Goal: Information Seeking & Learning: Learn about a topic

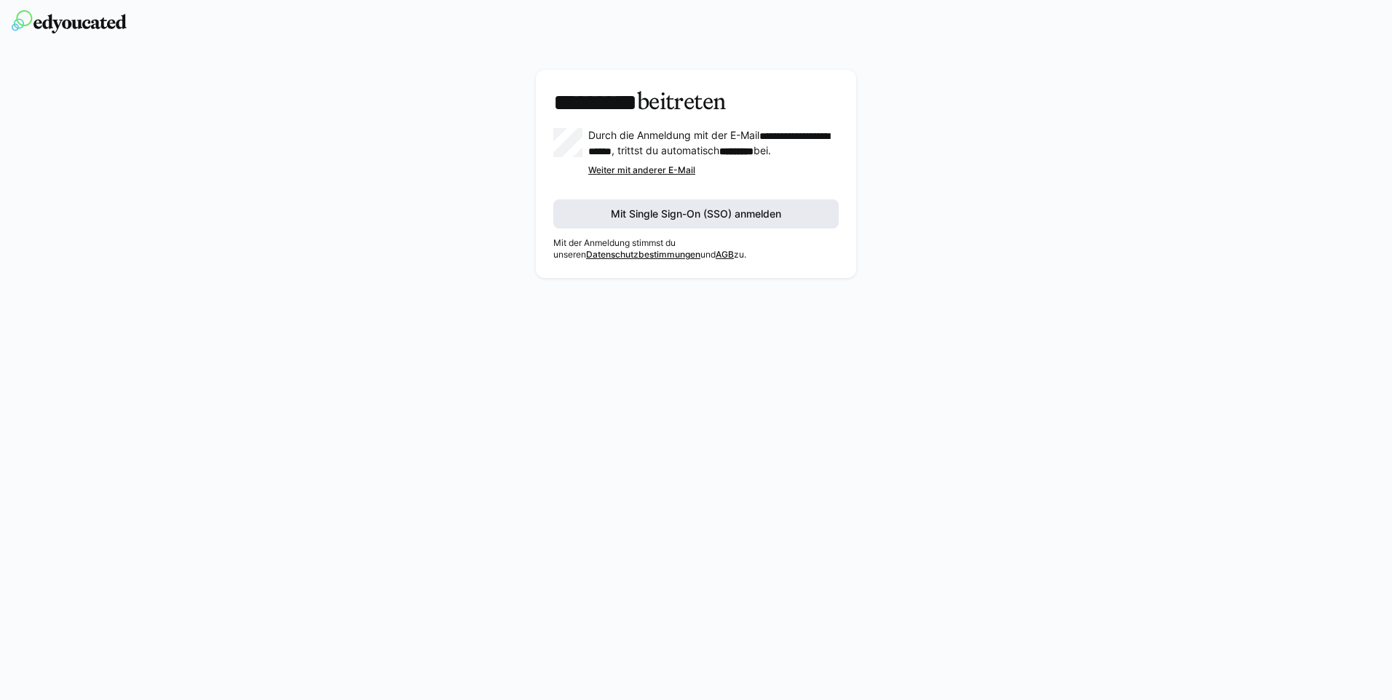
drag, startPoint x: 733, startPoint y: 222, endPoint x: 800, endPoint y: 215, distance: 67.4
click at [734, 221] on span "Mit Single Sign-On (SSO) anmelden" at bounding box center [696, 214] width 175 height 15
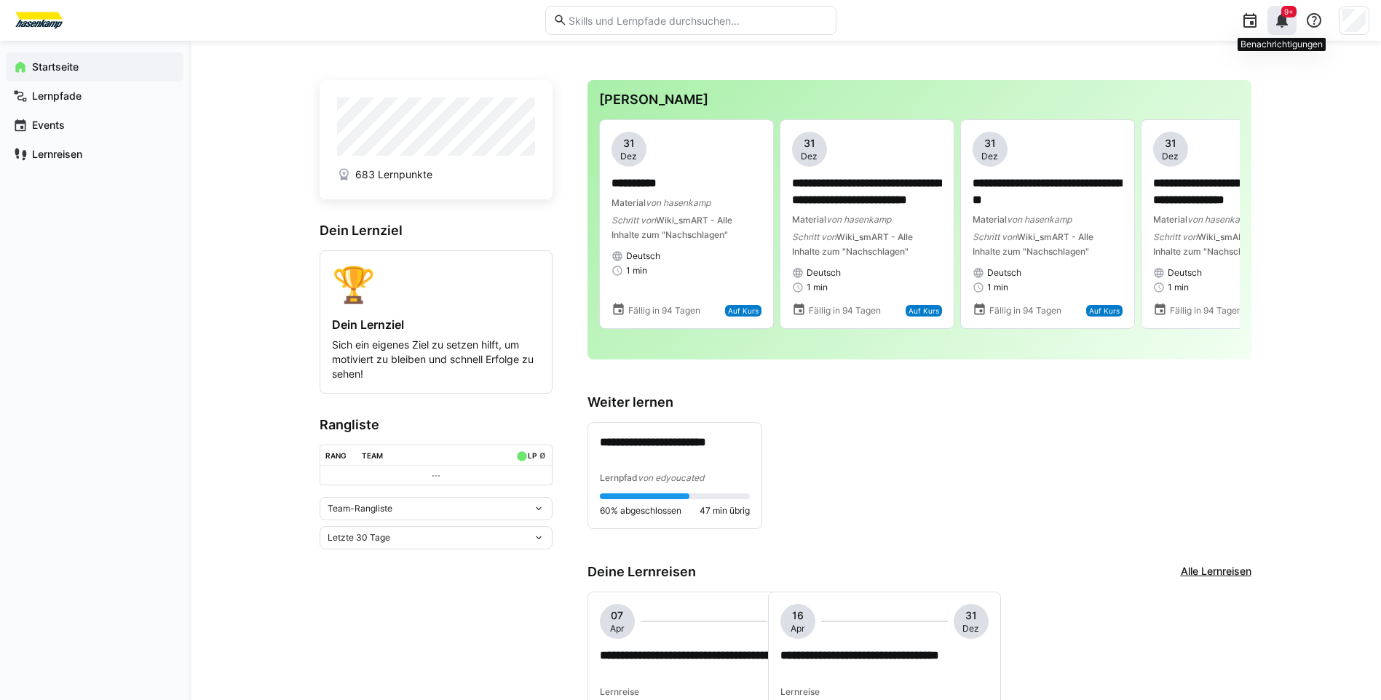
click at [1288, 22] on eds-icon at bounding box center [1281, 20] width 17 height 17
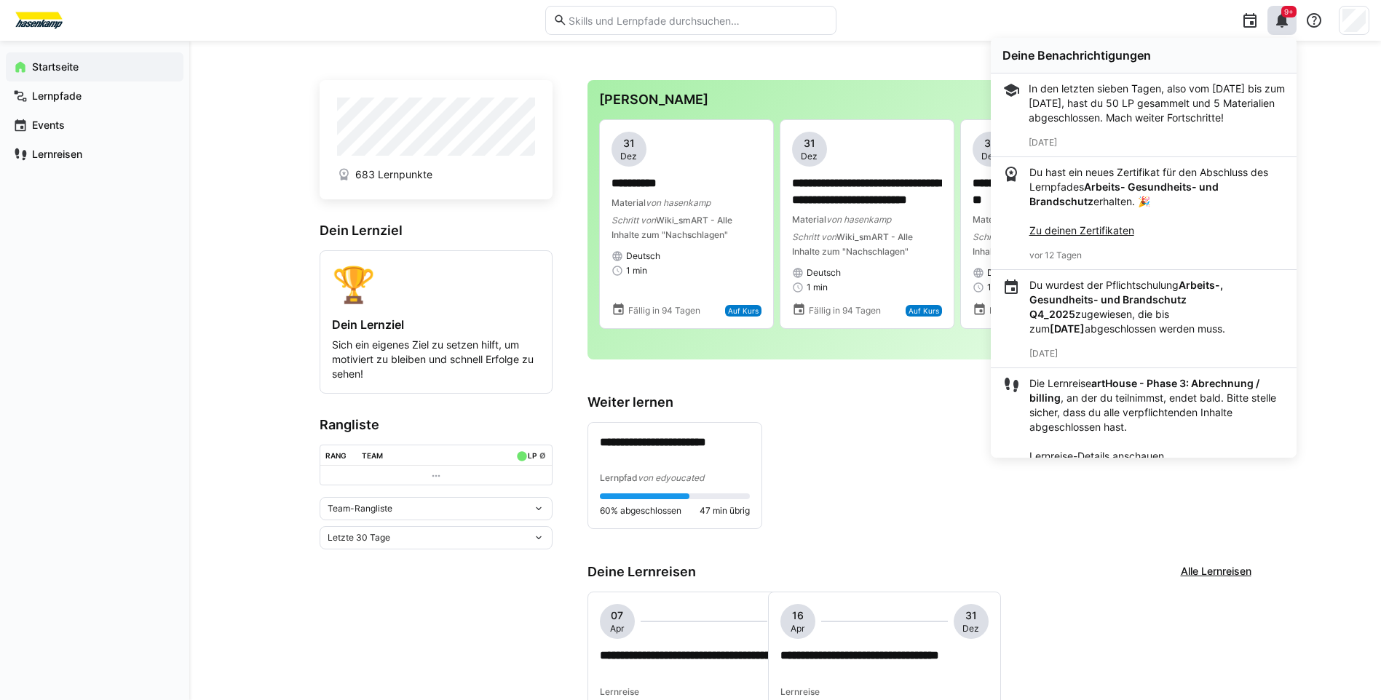
click at [228, 301] on div "**********" at bounding box center [785, 600] width 1192 height 1118
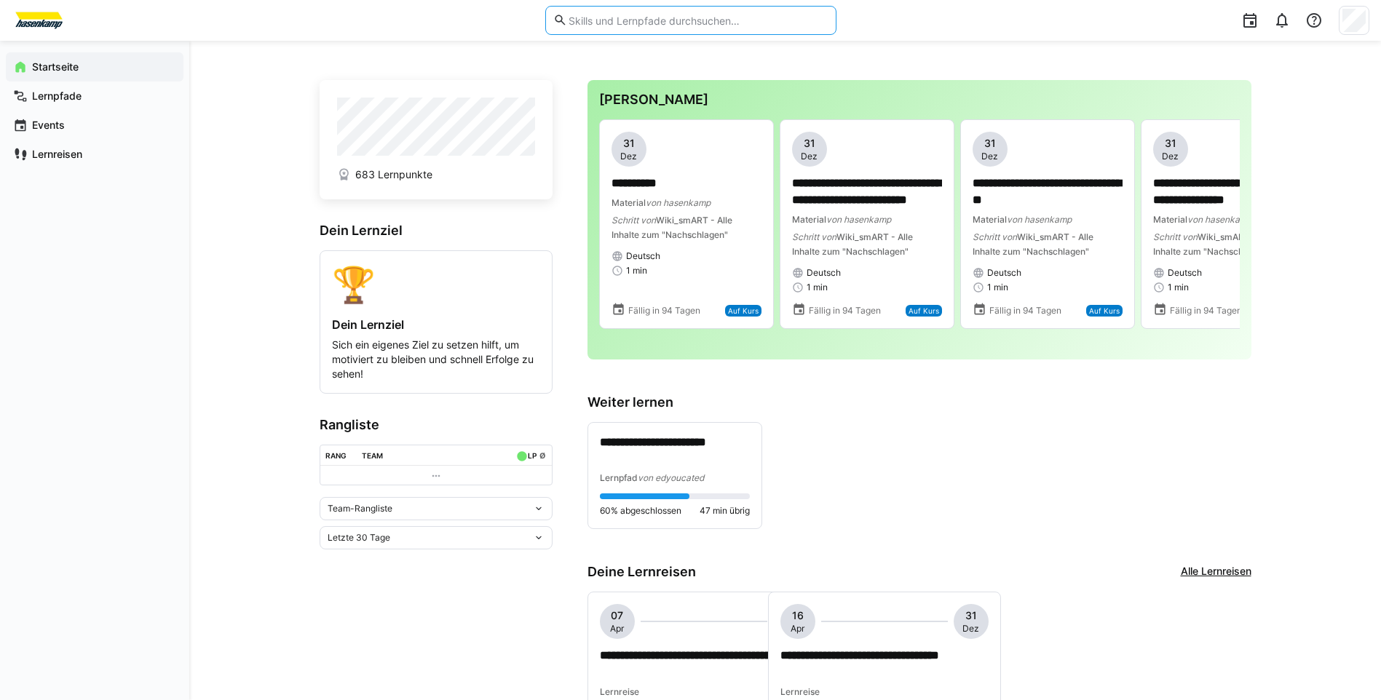
click at [614, 24] on input "text" at bounding box center [697, 20] width 261 height 13
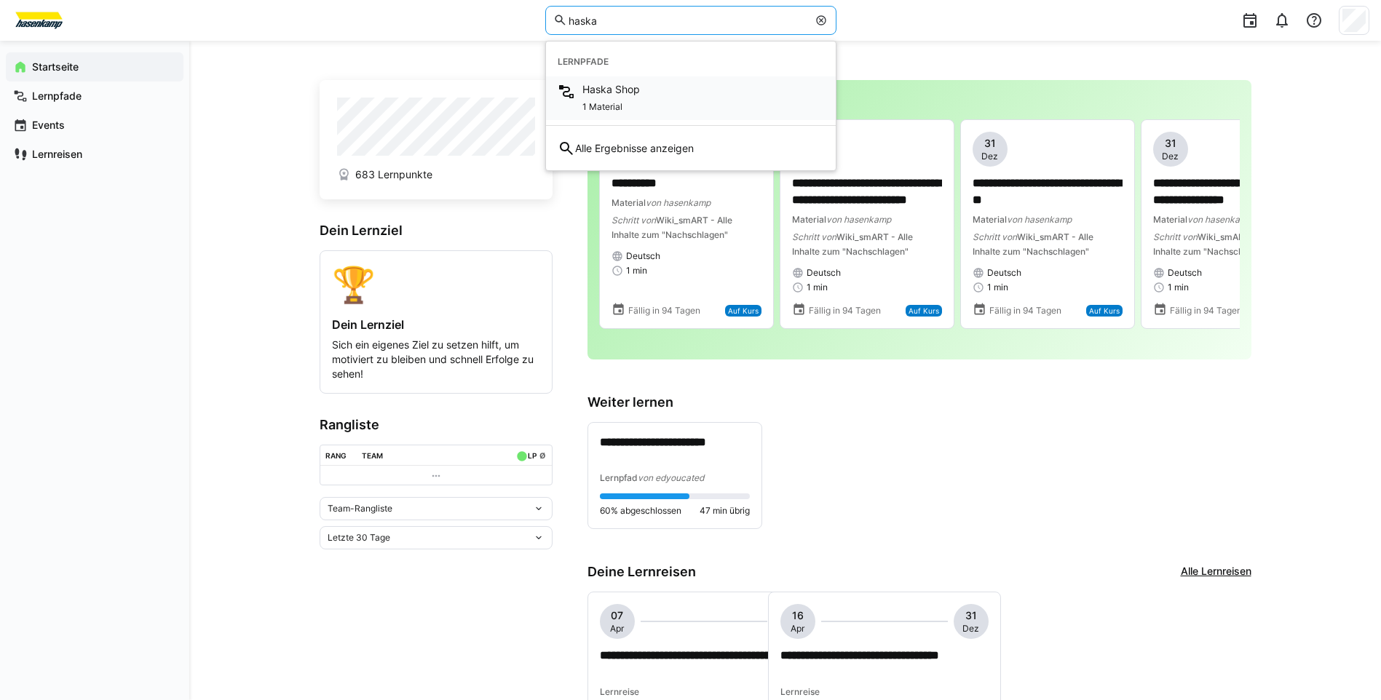
type input "haska"
click at [628, 92] on span "Haska Shop" at bounding box center [611, 89] width 58 height 15
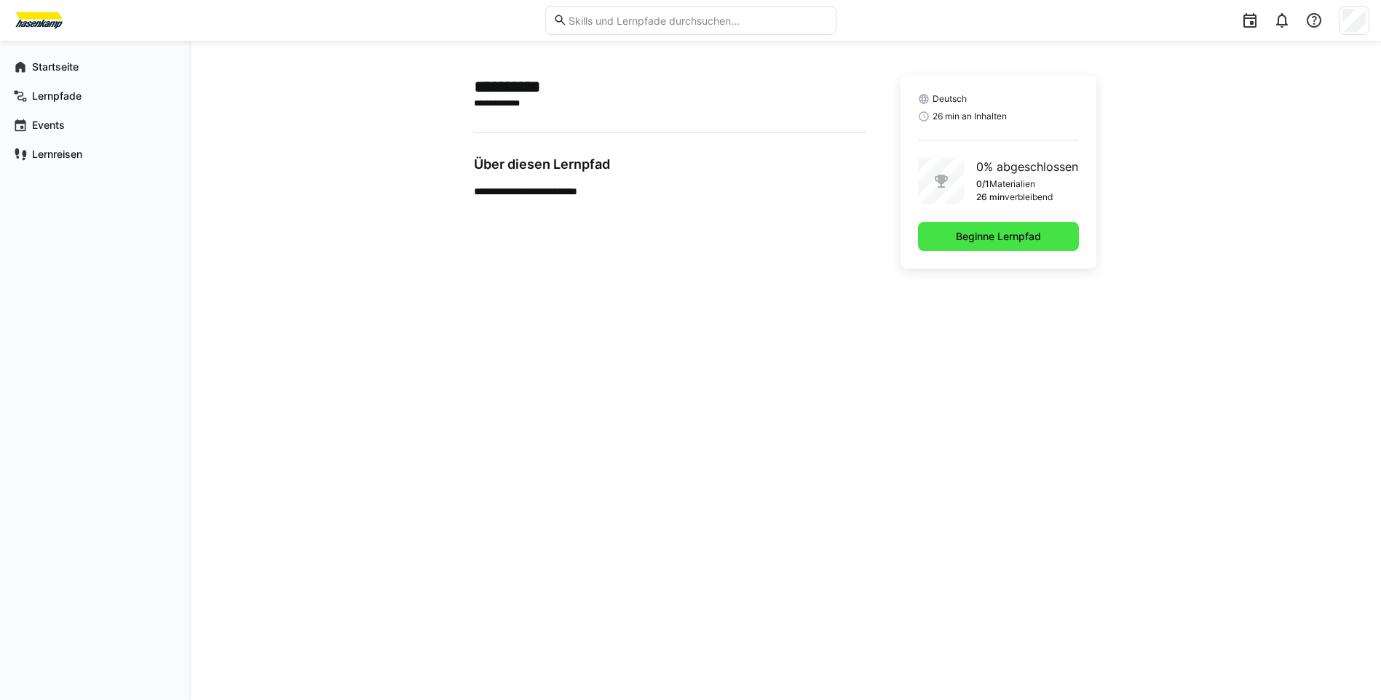
click at [1021, 240] on span "Beginne Lernpfad" at bounding box center [999, 236] width 90 height 15
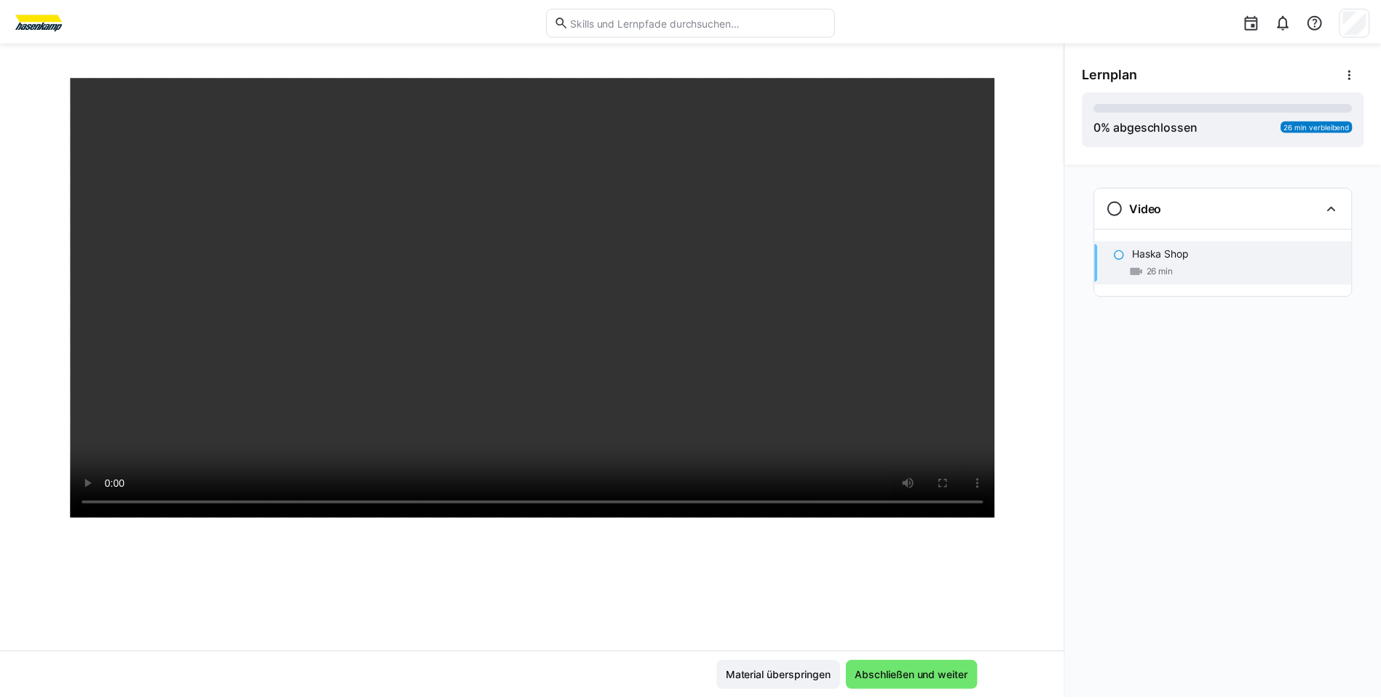
scroll to position [250, 0]
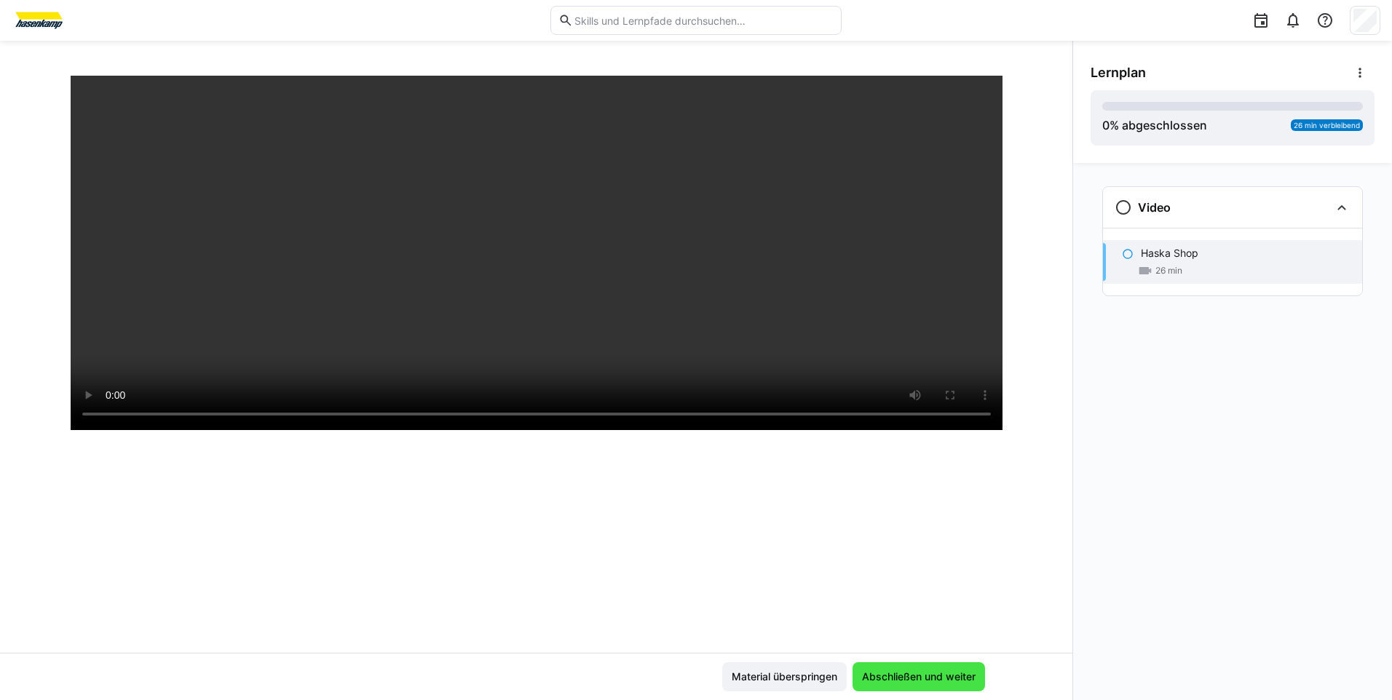
click at [901, 676] on span "Abschließen und weiter" at bounding box center [919, 677] width 118 height 15
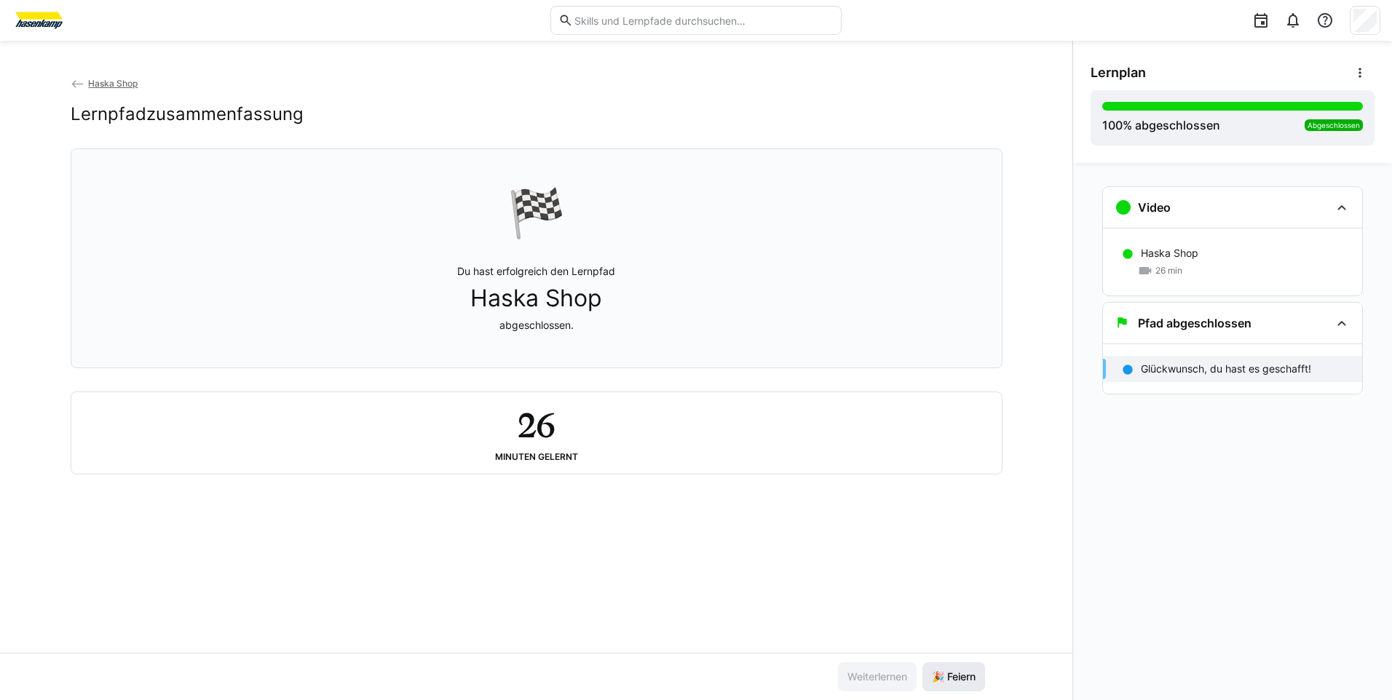
click at [972, 681] on span "🎉 Feiern" at bounding box center [954, 677] width 48 height 15
click at [1295, 23] on eds-icon at bounding box center [1292, 20] width 17 height 17
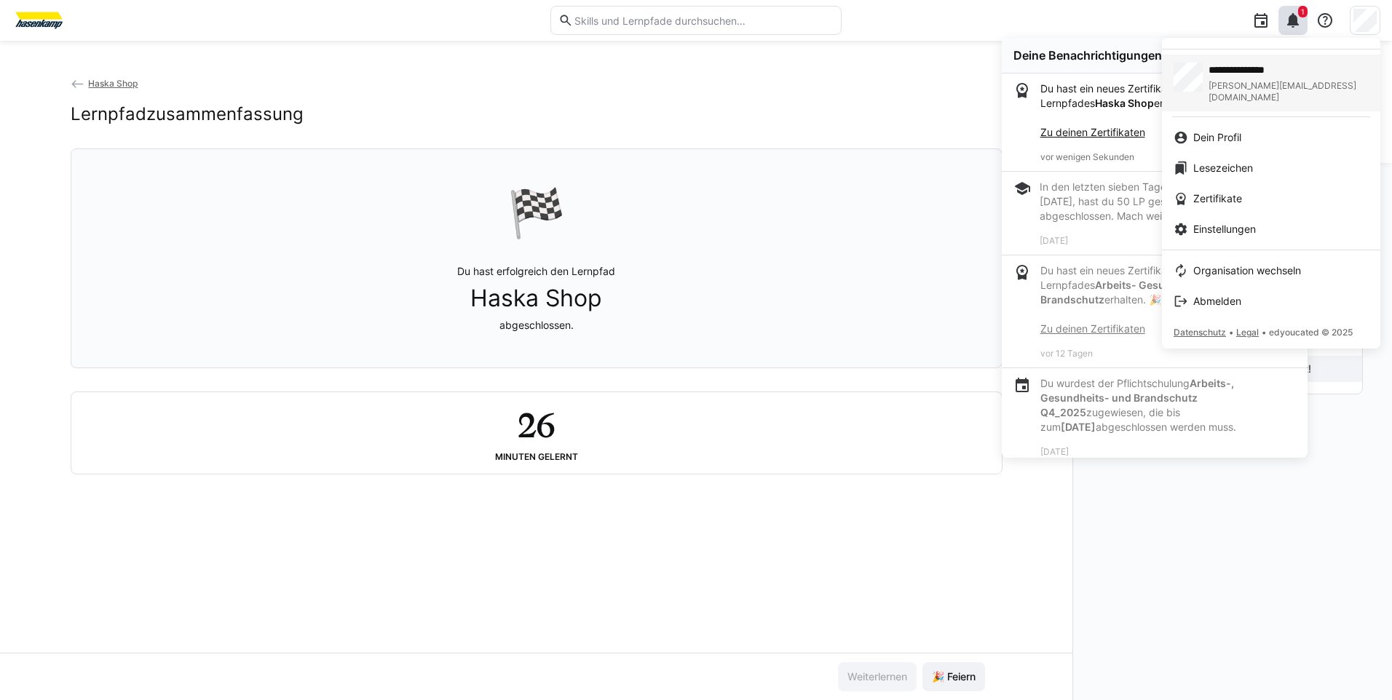
click at [1241, 74] on span "**********" at bounding box center [1272, 70] width 127 height 15
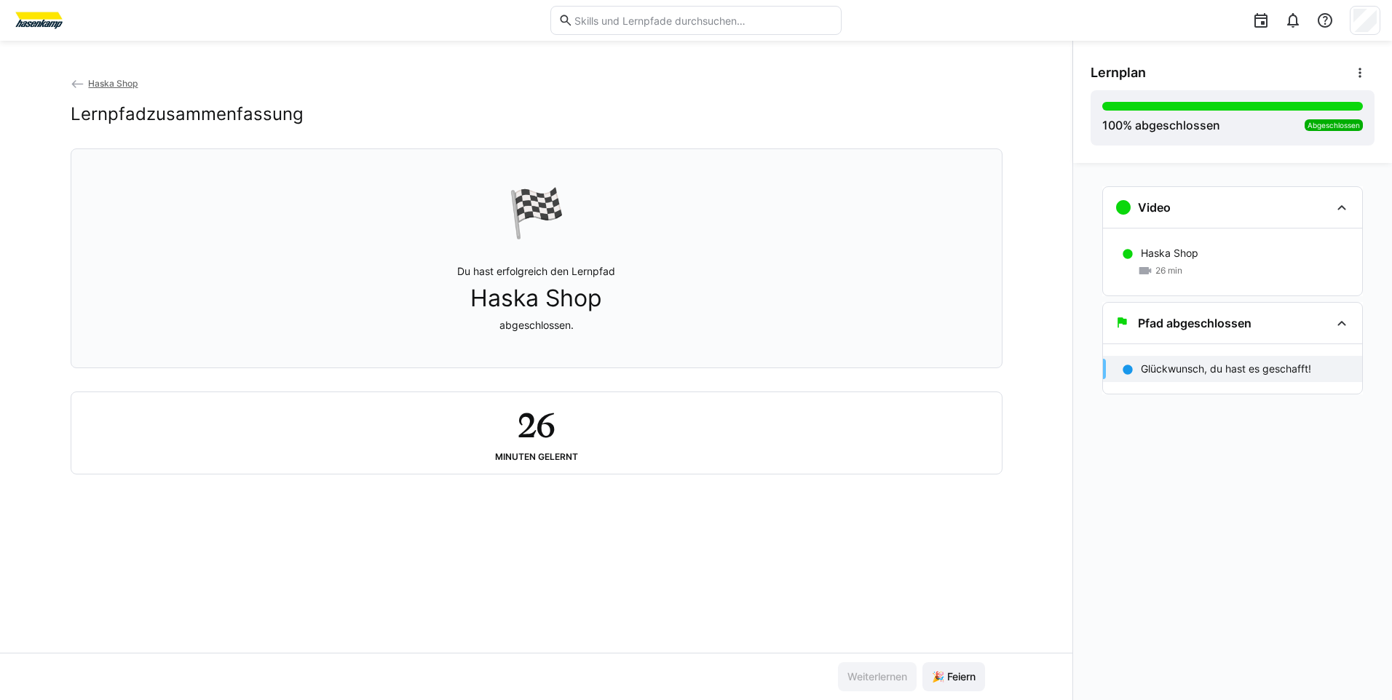
click at [1366, 21] on div at bounding box center [1365, 20] width 31 height 29
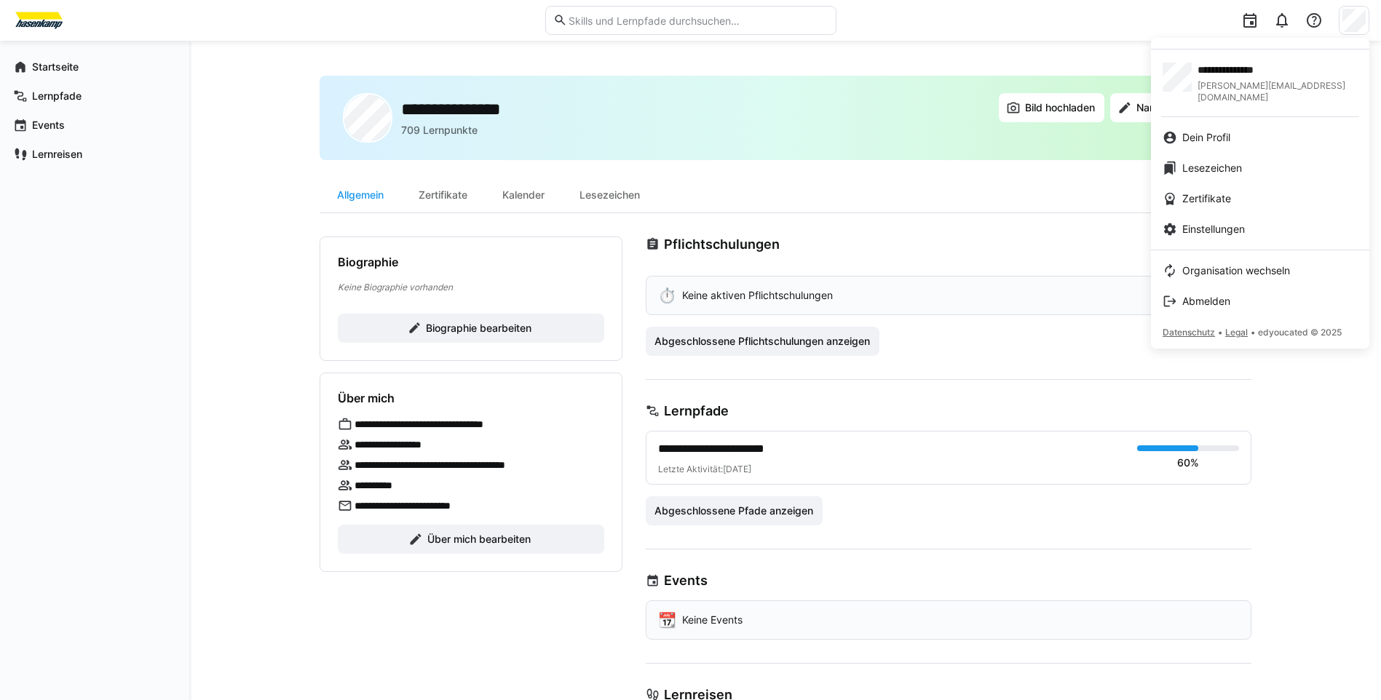
click at [202, 233] on div at bounding box center [690, 350] width 1381 height 700
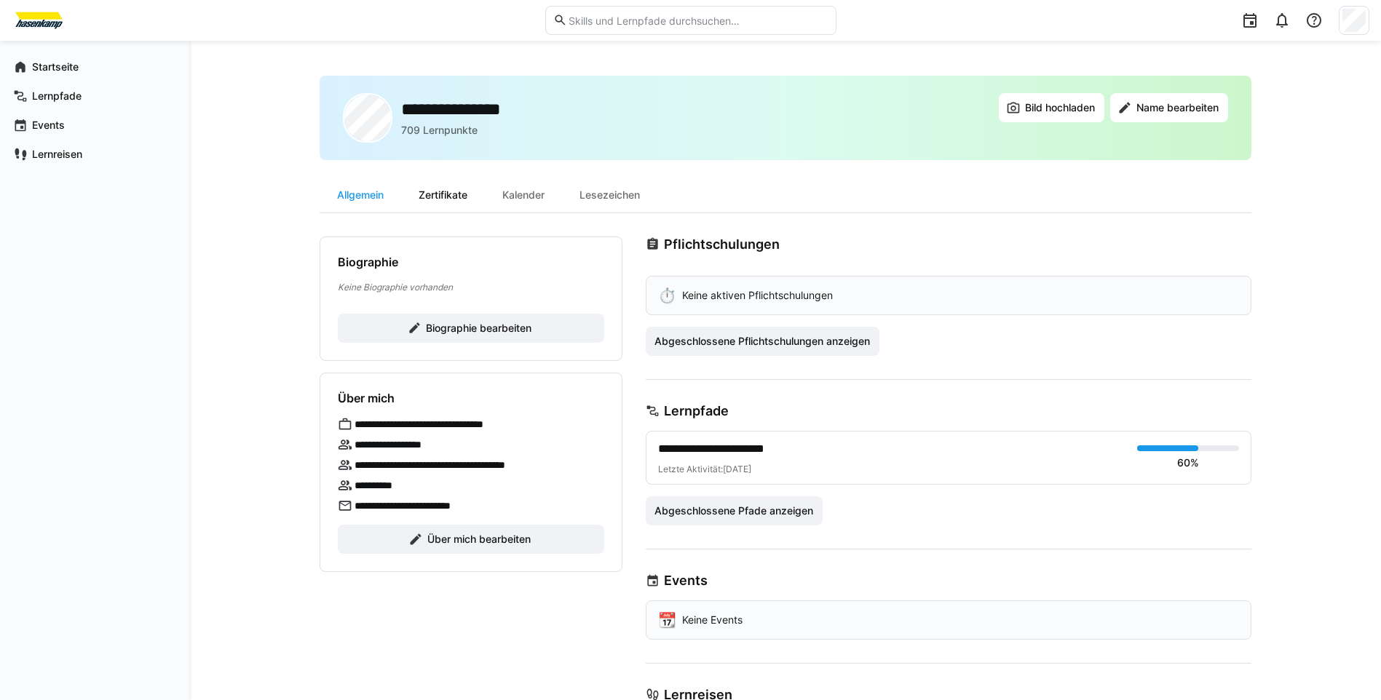
click at [452, 194] on div "Zertifikate" at bounding box center [443, 195] width 84 height 35
